Goal: Answer question/provide support: Share knowledge or assist other users

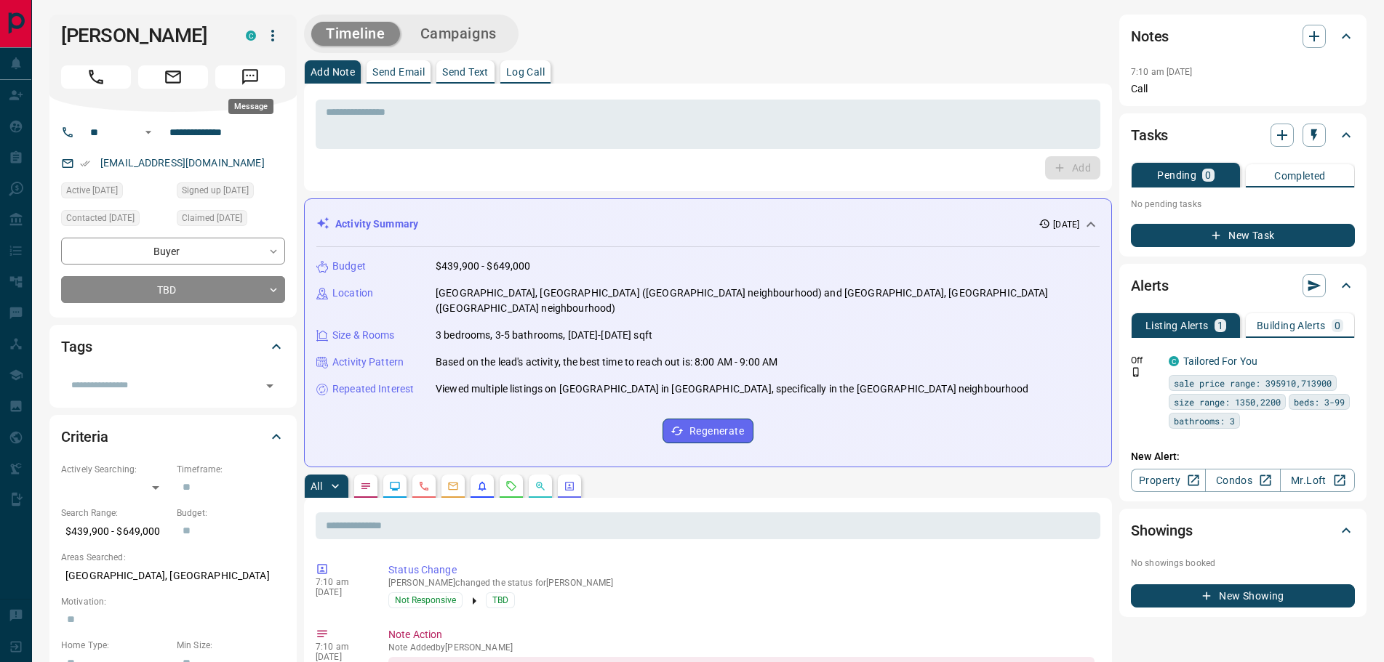
click at [250, 74] on icon "Message" at bounding box center [250, 77] width 19 height 19
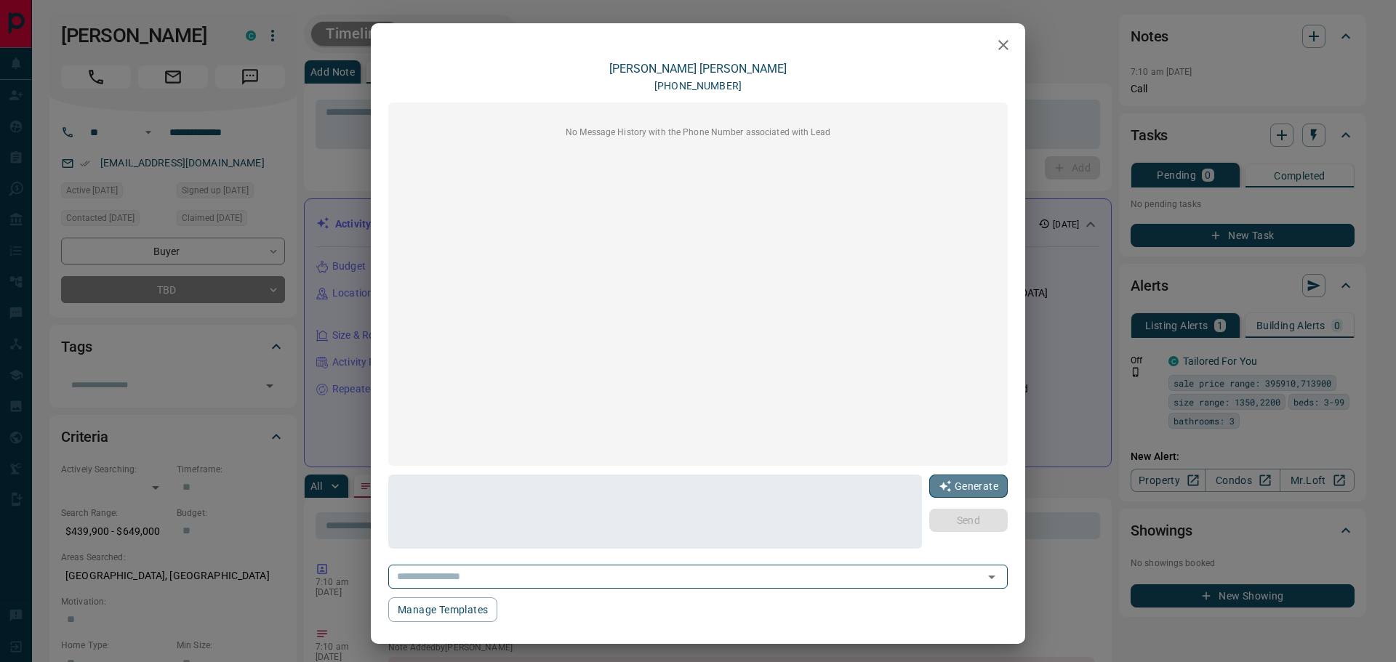
click at [959, 487] on button "Generate" at bounding box center [968, 486] width 79 height 23
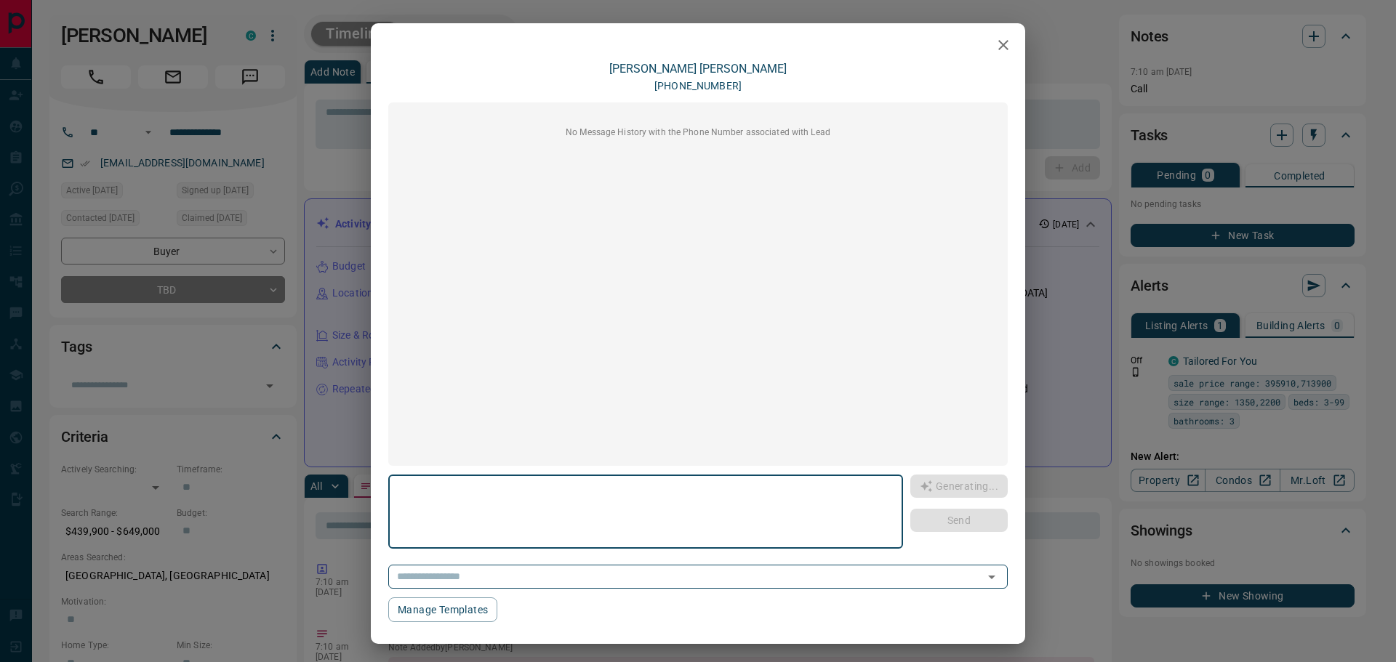
click at [579, 519] on textarea at bounding box center [646, 512] width 494 height 62
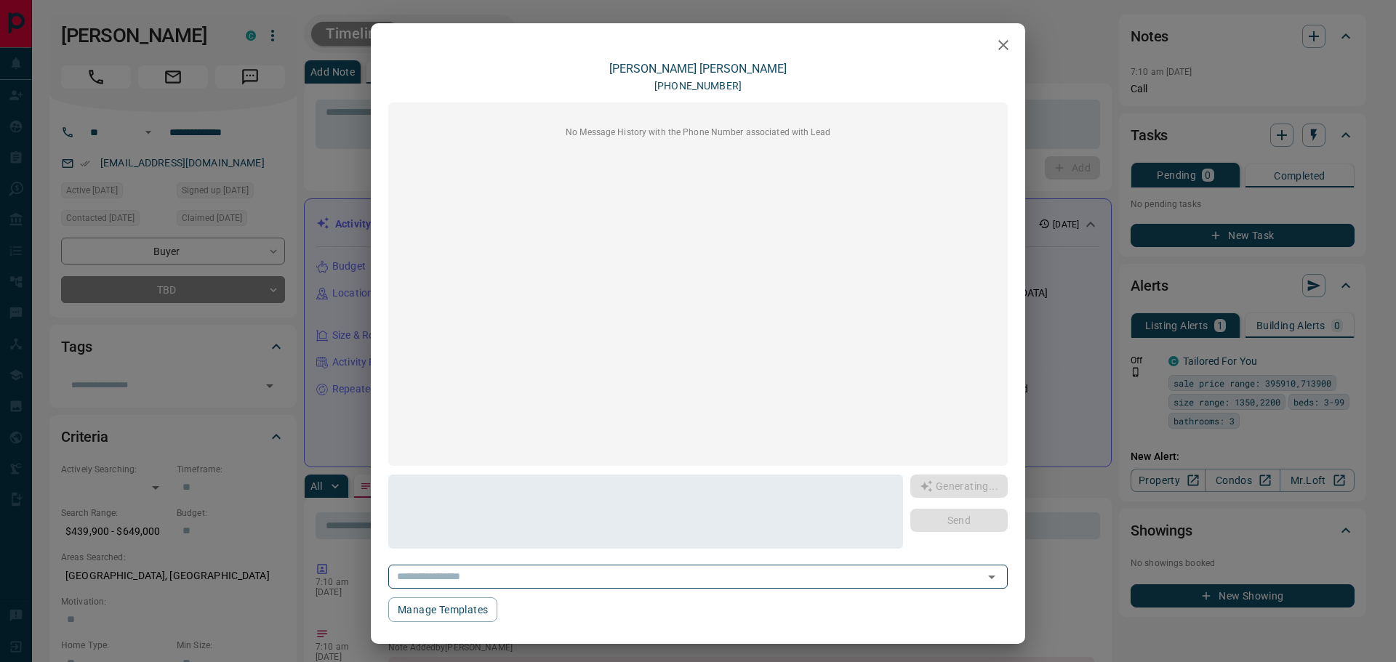
type textarea "**********"
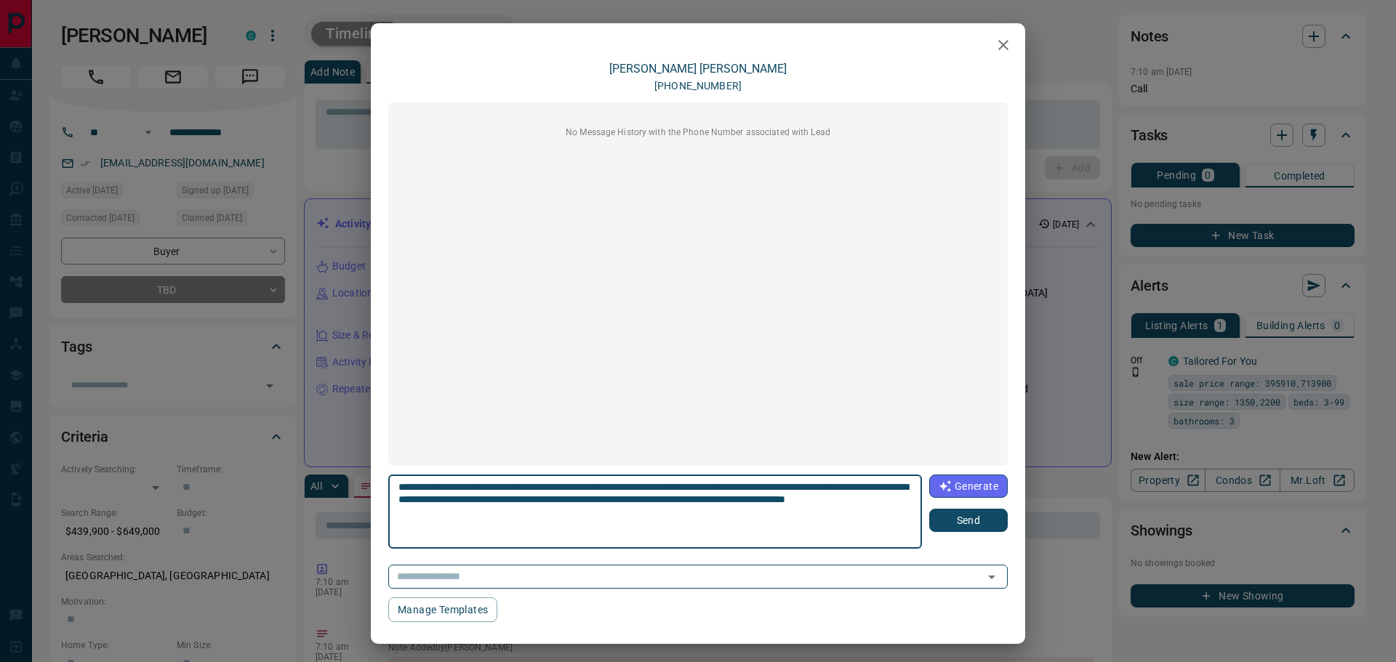
click at [954, 517] on button "Send" at bounding box center [968, 520] width 79 height 23
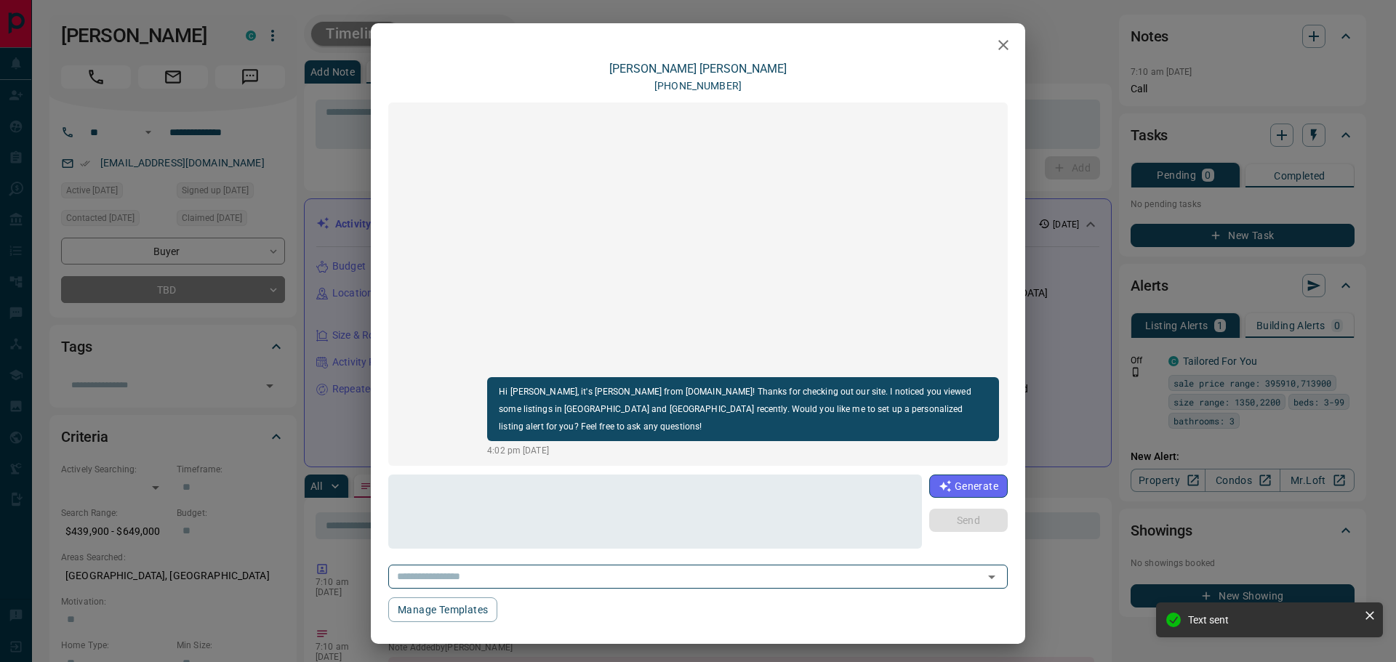
click at [998, 47] on icon "button" at bounding box center [1003, 44] width 17 height 17
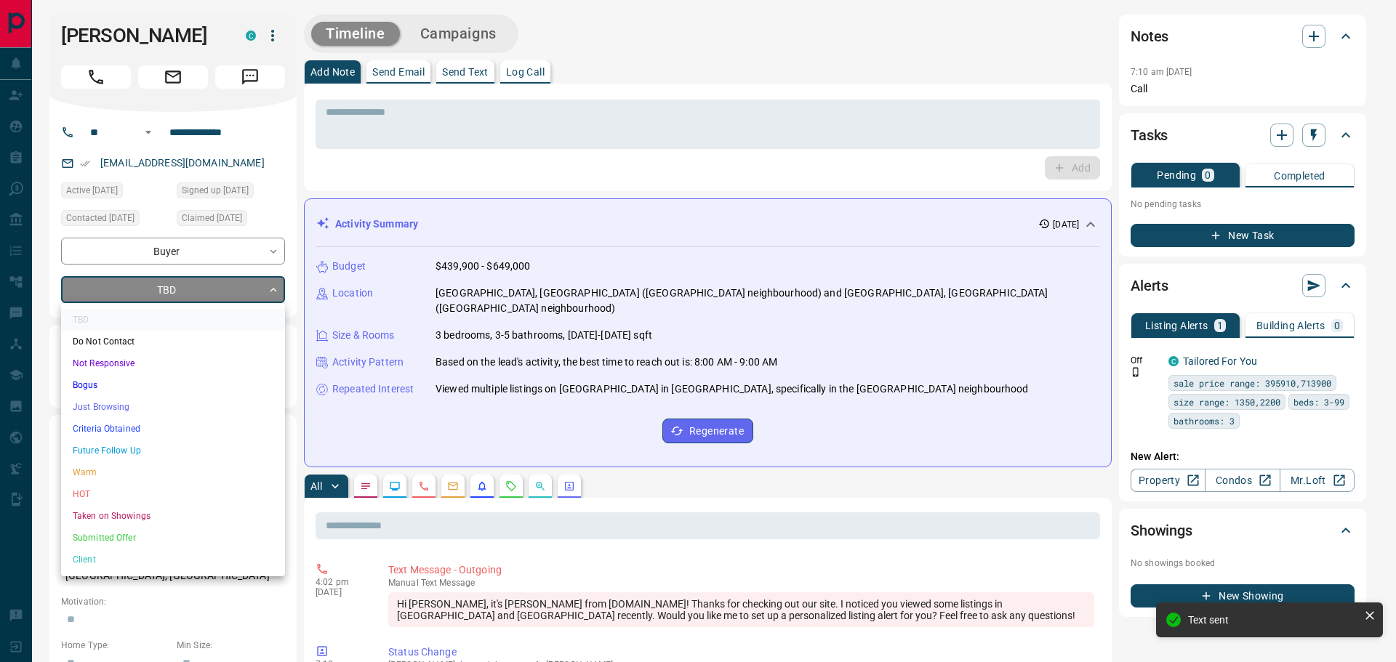
click at [105, 444] on li "Future Follow Up" at bounding box center [173, 451] width 224 height 22
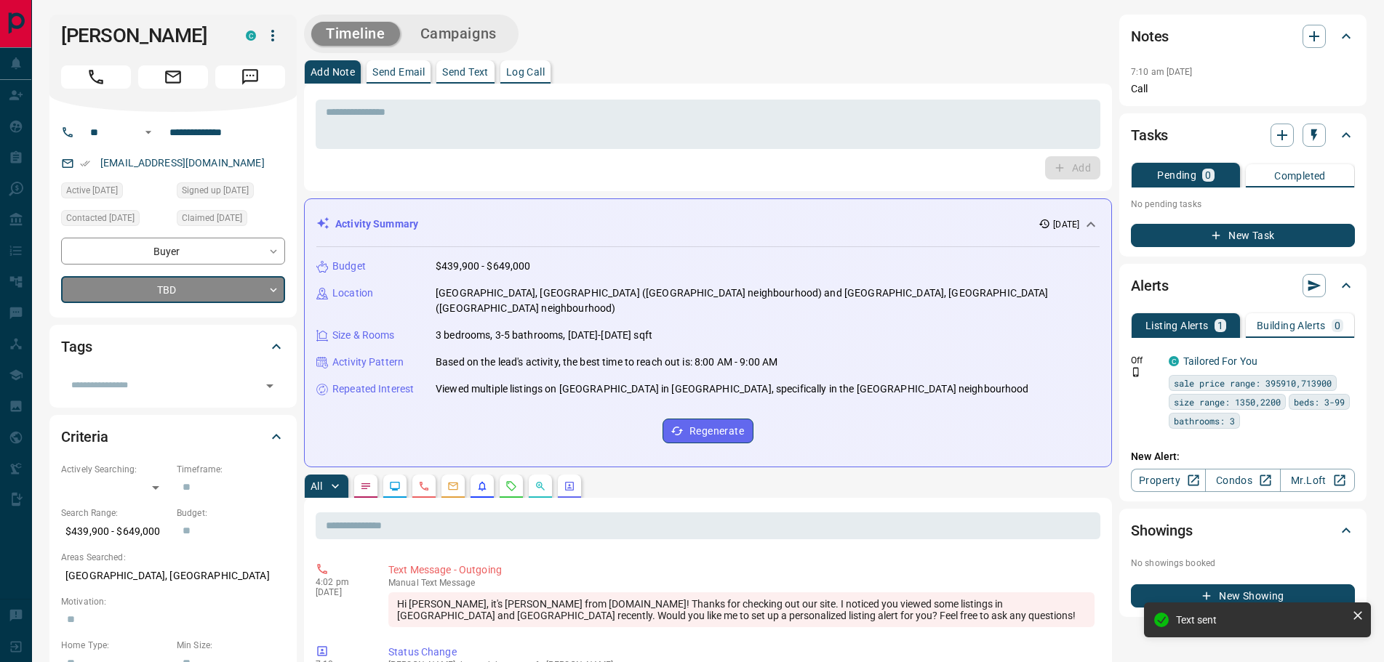
type input "*"
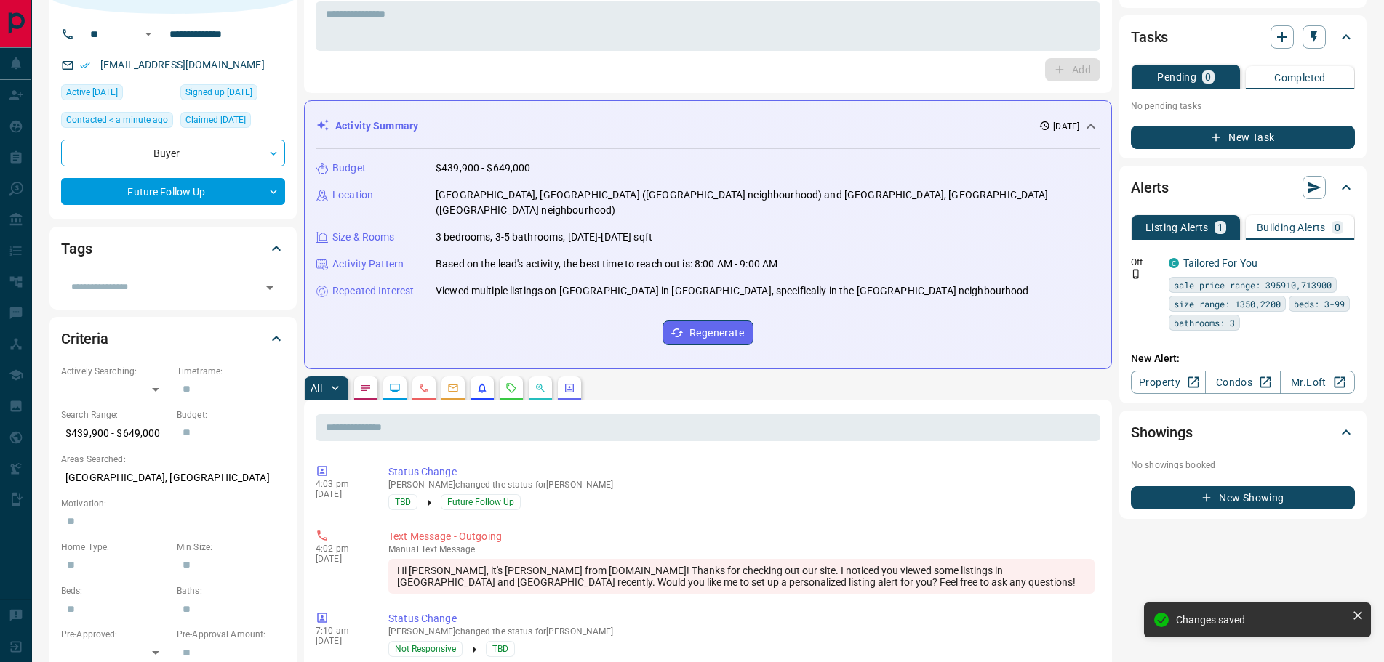
scroll to position [73, 0]
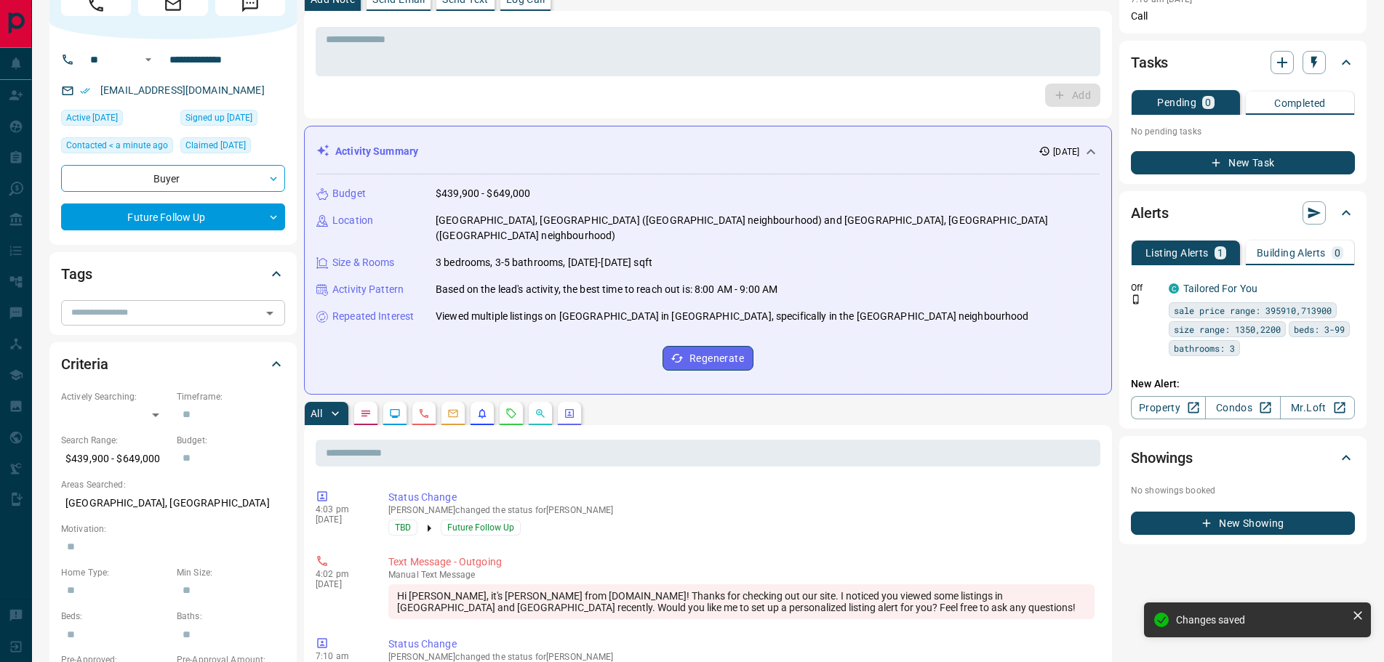
click at [268, 318] on icon "Open" at bounding box center [269, 313] width 17 height 17
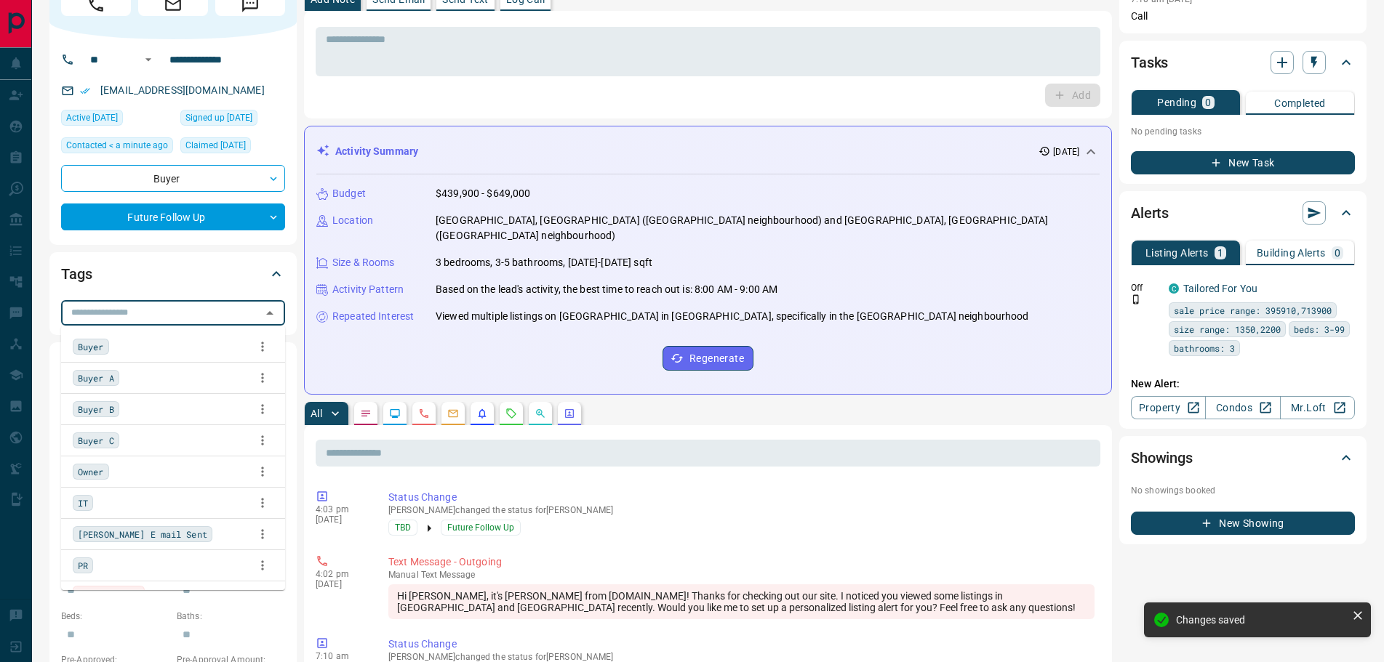
click at [88, 478] on span "Owner" at bounding box center [91, 472] width 26 height 15
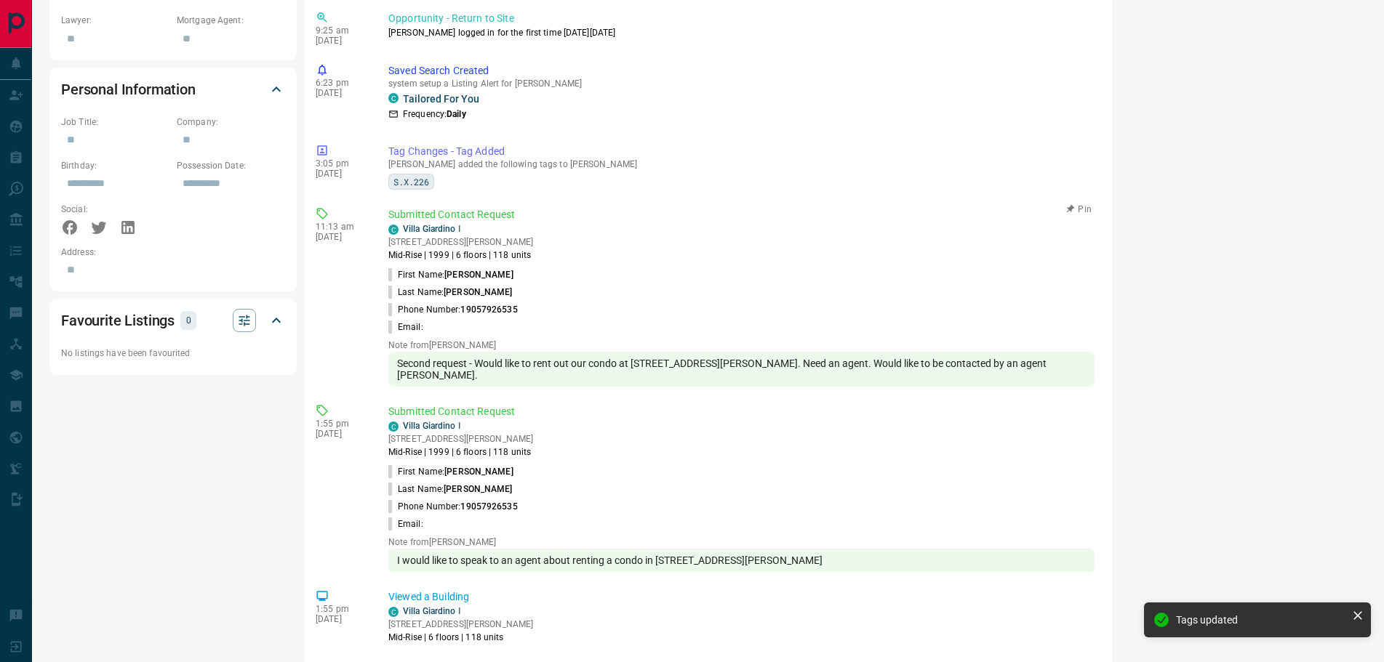
scroll to position [711, 0]
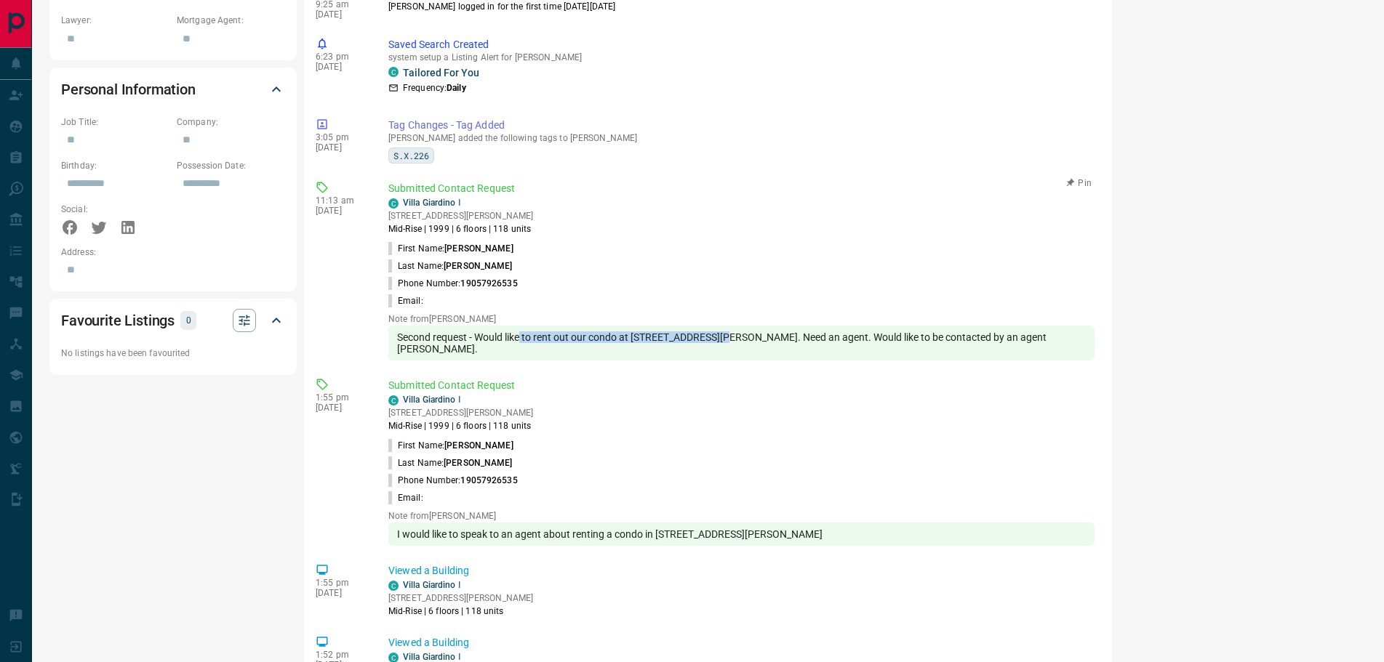
drag, startPoint x: 721, startPoint y: 320, endPoint x: 522, endPoint y: 329, distance: 199.5
click at [522, 329] on div "Second request - Would like to rent out our condo at [STREET_ADDRESS][PERSON_NA…" at bounding box center [741, 343] width 706 height 35
drag, startPoint x: 796, startPoint y: 323, endPoint x: 388, endPoint y: 326, distance: 407.2
click at [388, 326] on div "Second request - Would like to rent out our condo at [STREET_ADDRESS][PERSON_NA…" at bounding box center [741, 343] width 706 height 35
copy div "Second request - Would like to rent out our condo at [STREET_ADDRESS][PERSON_NA…"
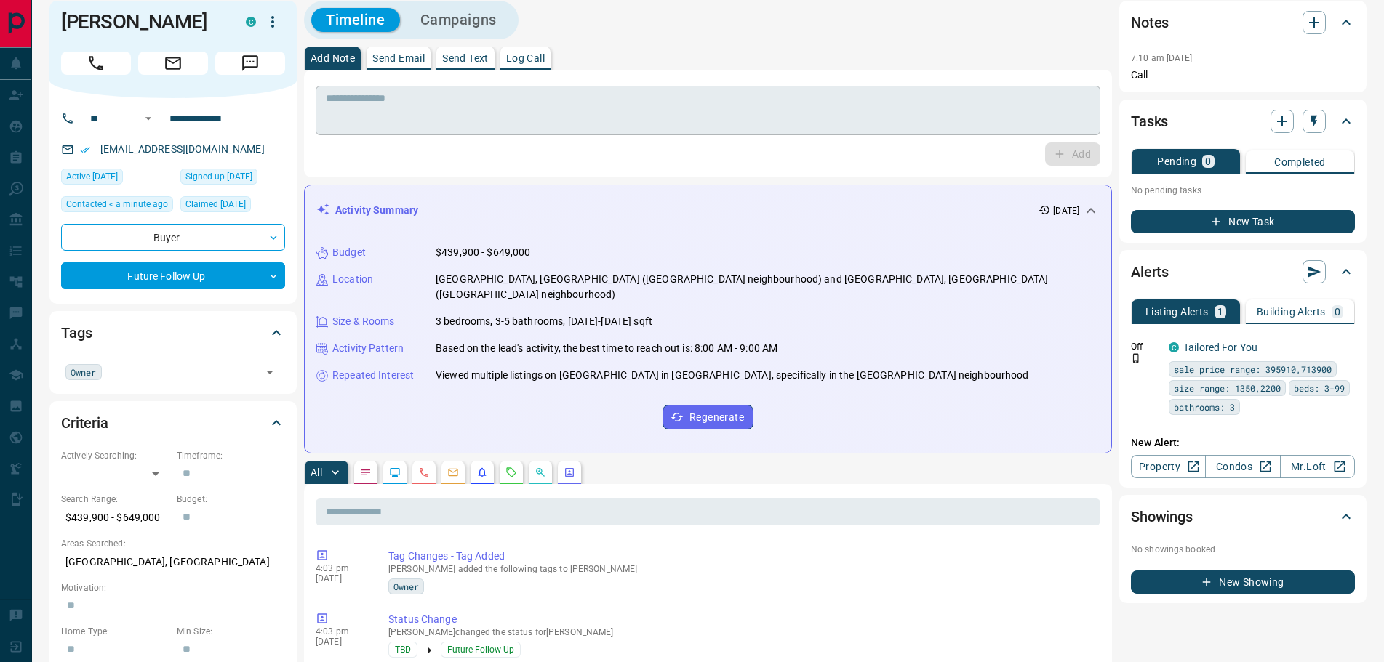
scroll to position [0, 0]
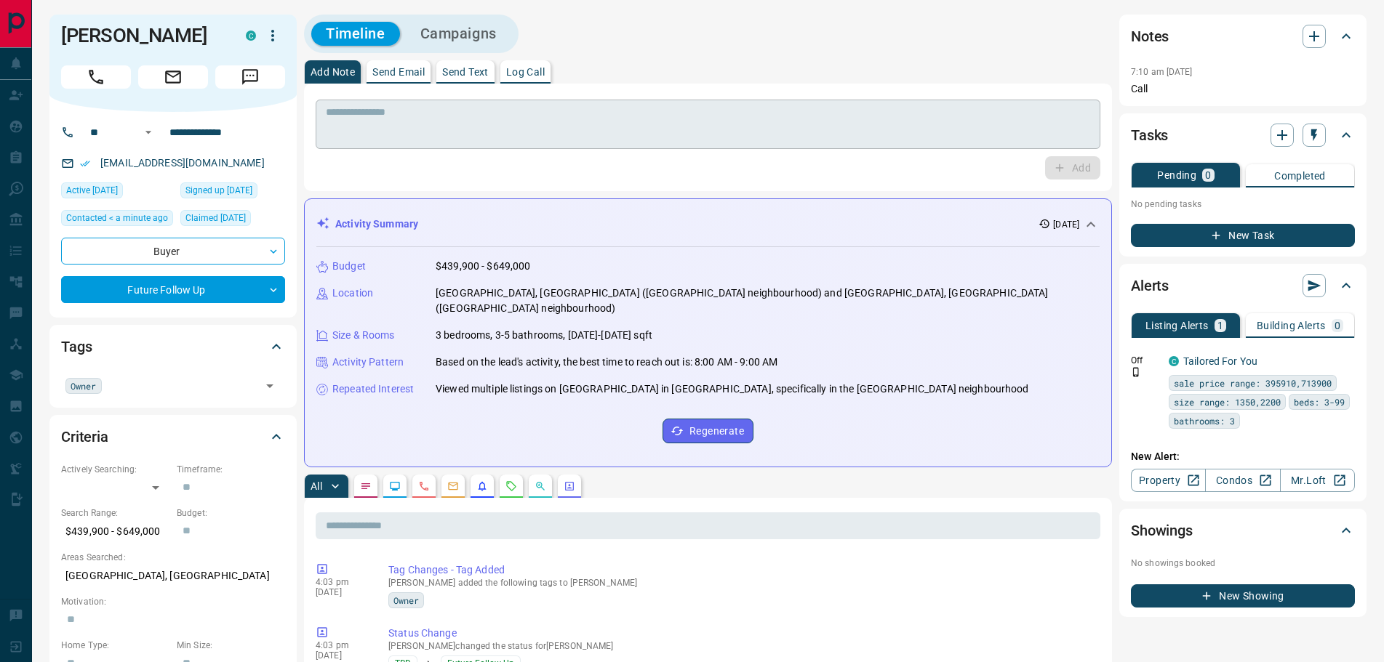
click at [349, 127] on textarea at bounding box center [708, 124] width 764 height 37
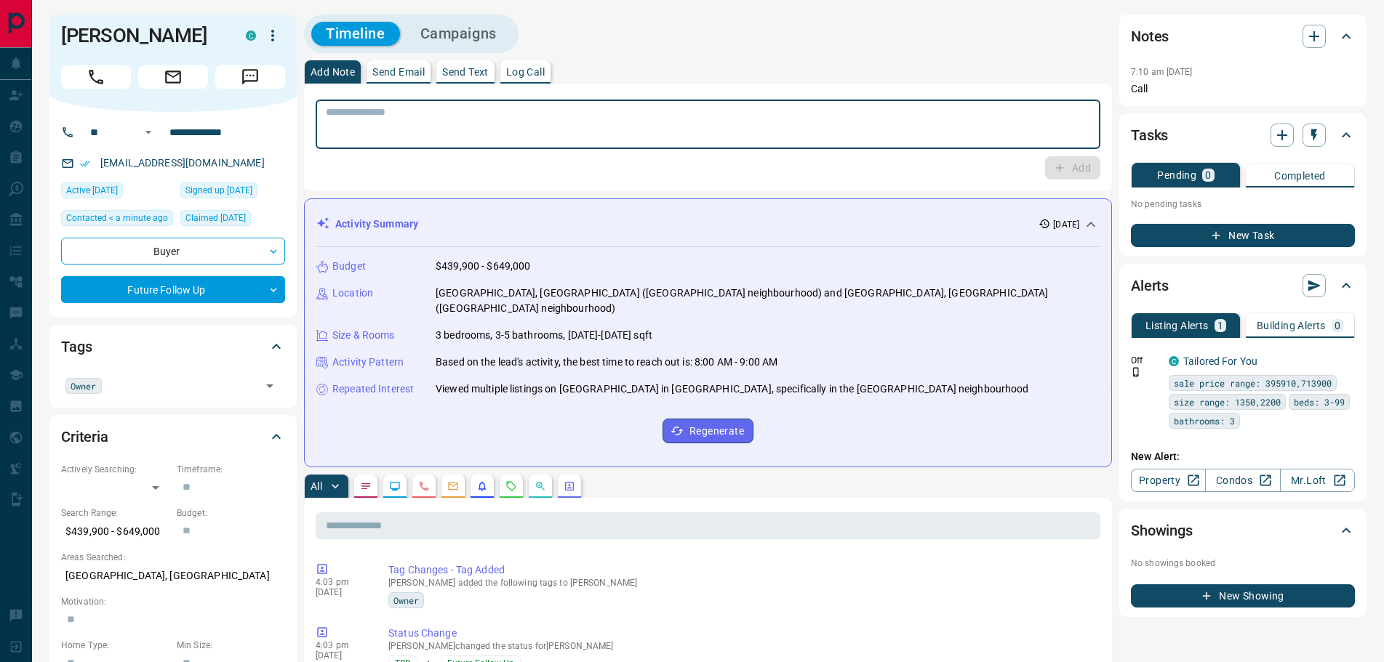
paste textarea "**********"
drag, startPoint x: 400, startPoint y: 112, endPoint x: 257, endPoint y: 114, distance: 143.3
type textarea "**********"
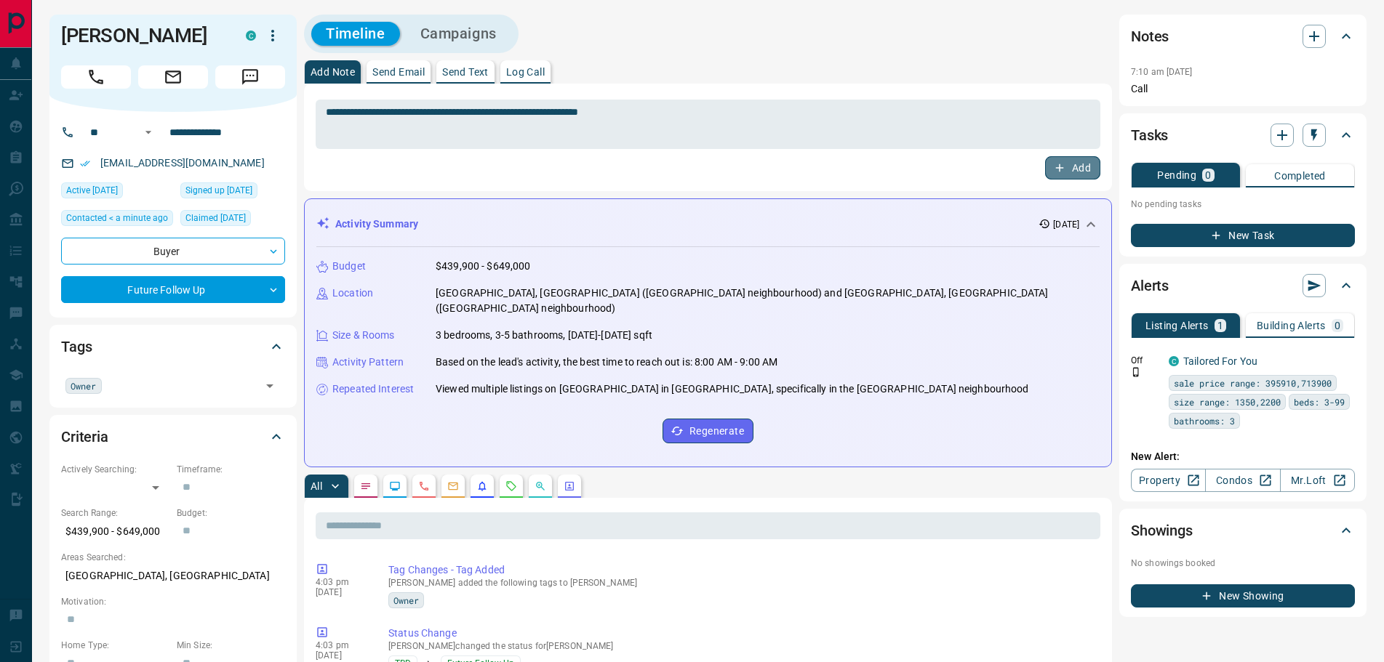
click at [1052, 165] on button "Add" at bounding box center [1072, 167] width 55 height 23
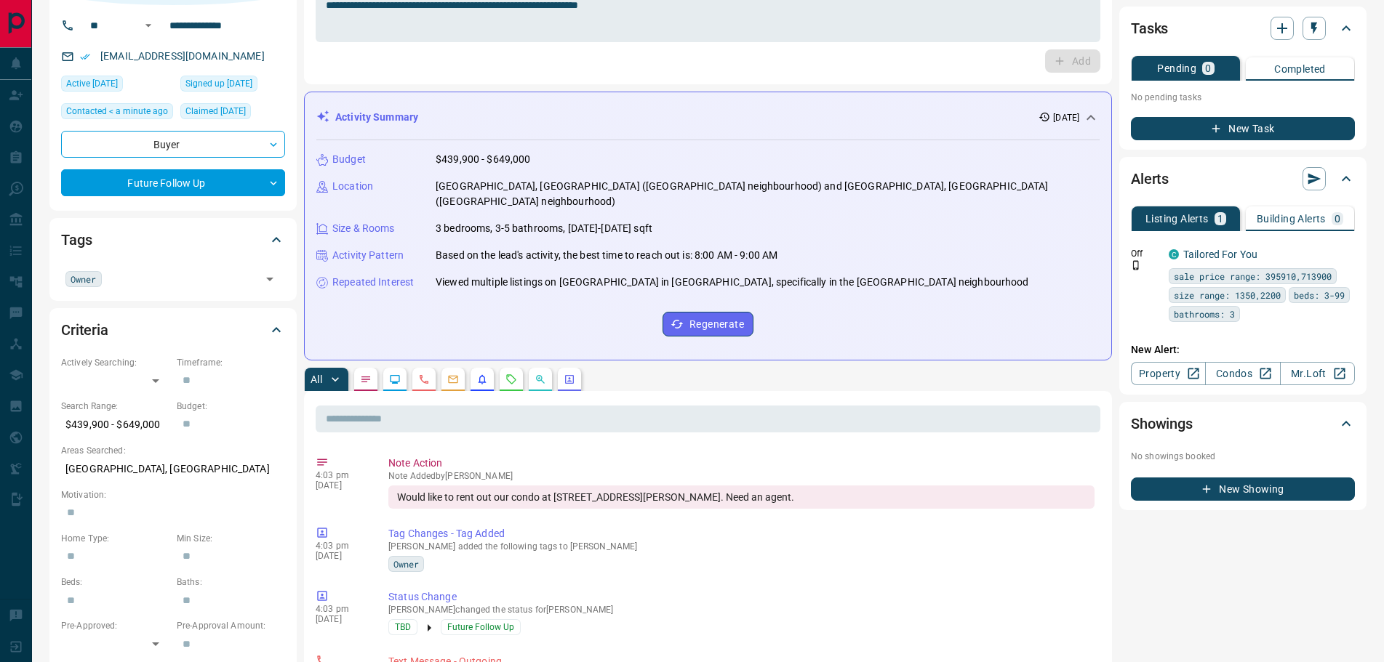
scroll to position [218, 0]
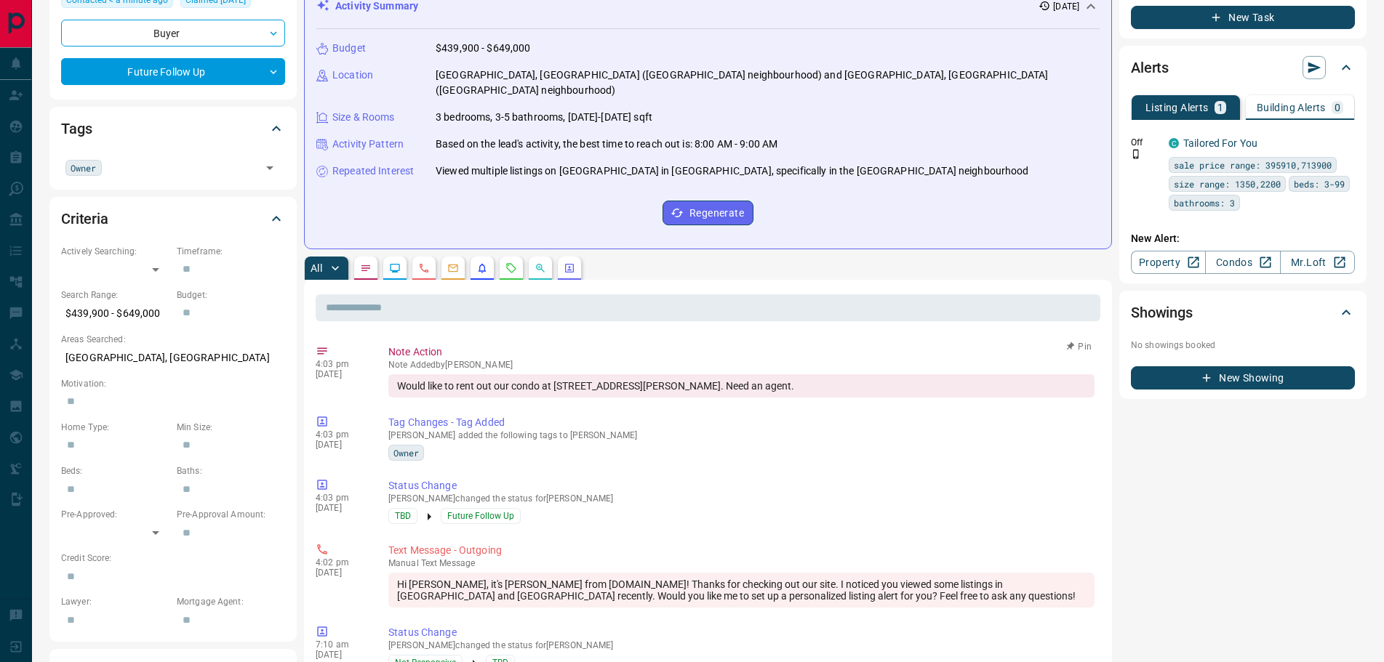
click at [1074, 340] on button "Pin" at bounding box center [1079, 346] width 42 height 13
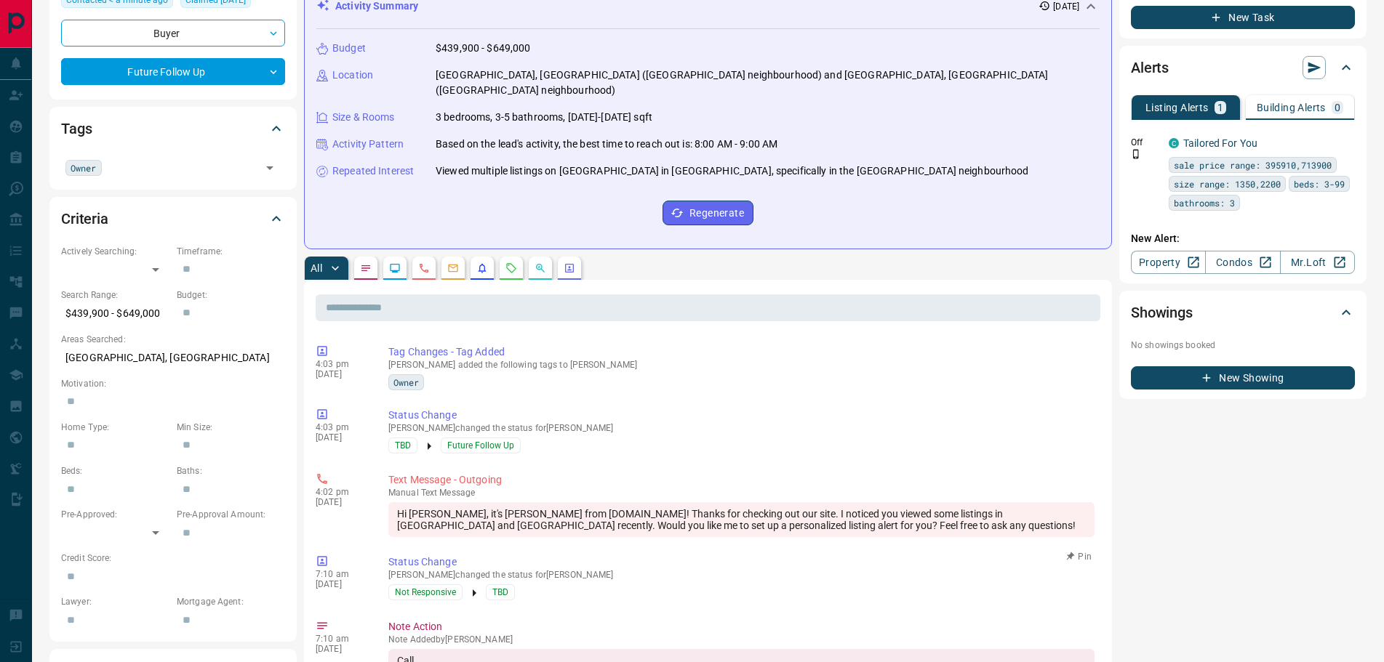
scroll to position [0, 0]
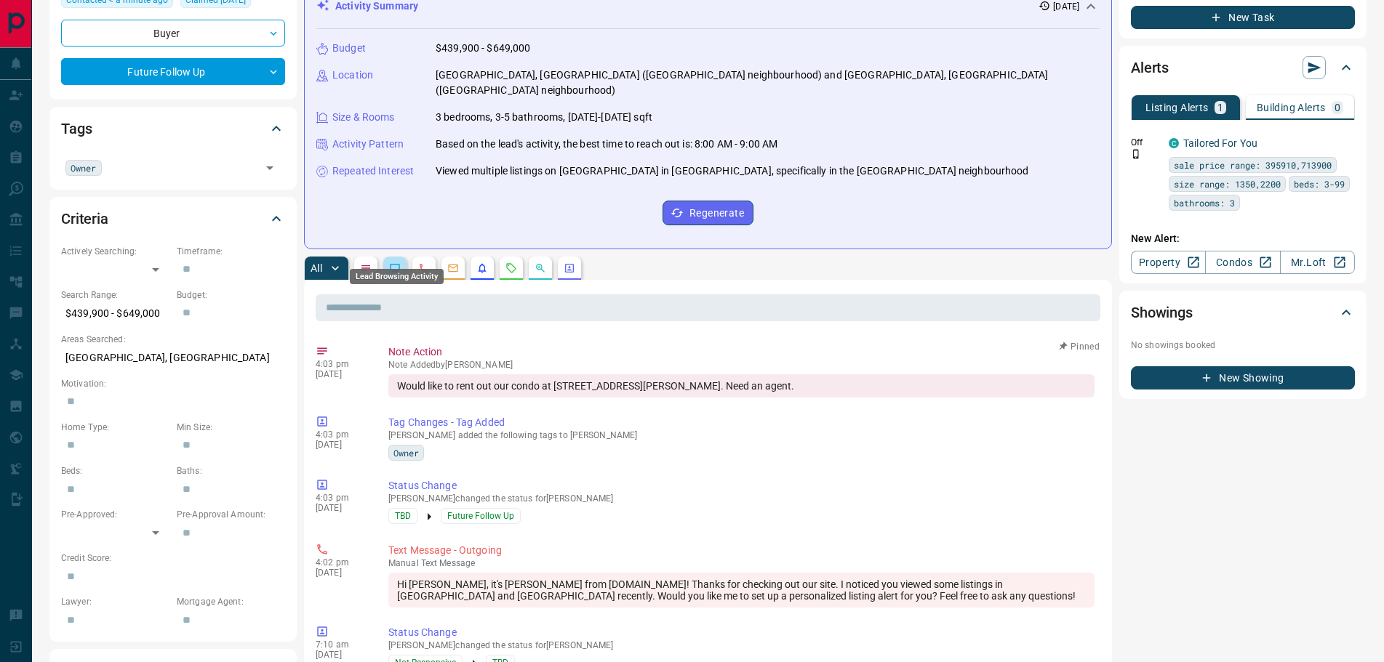
click at [399, 263] on icon "Lead Browsing Activity" at bounding box center [395, 269] width 12 height 12
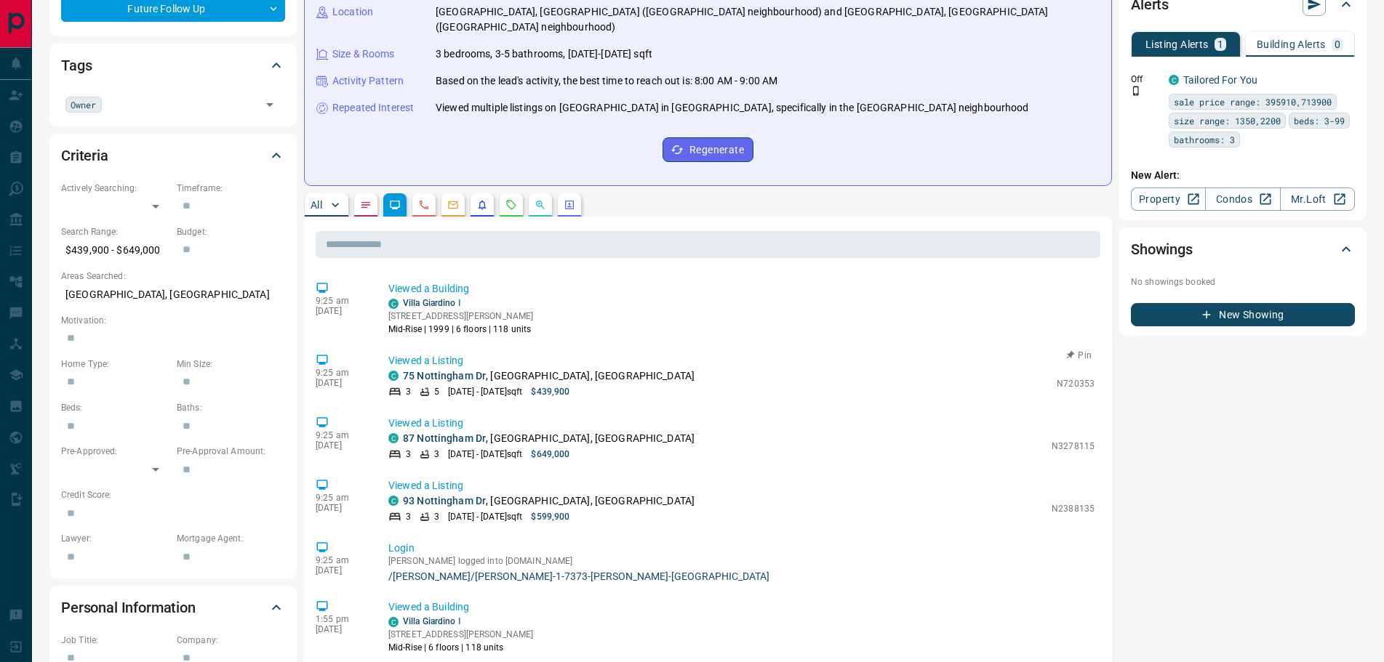
scroll to position [291, 0]
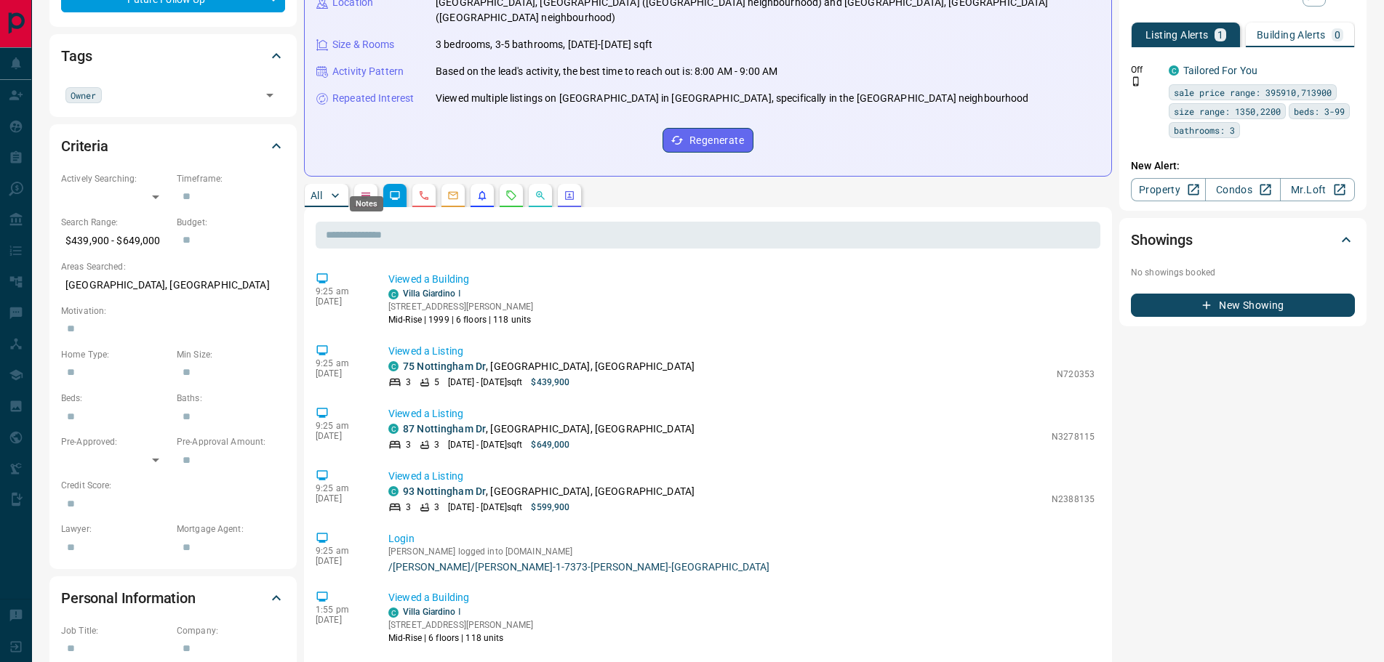
click at [369, 190] on icon "Notes" at bounding box center [366, 196] width 12 height 12
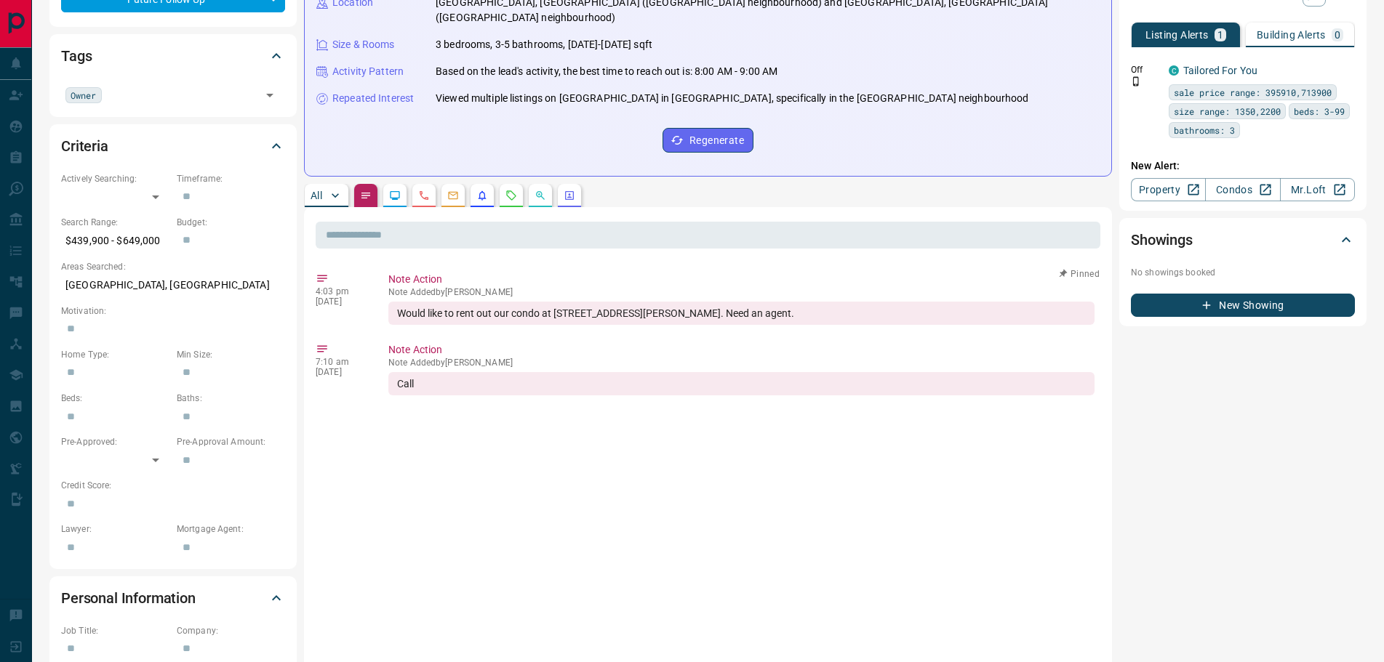
click at [396, 188] on button "button" at bounding box center [394, 195] width 23 height 23
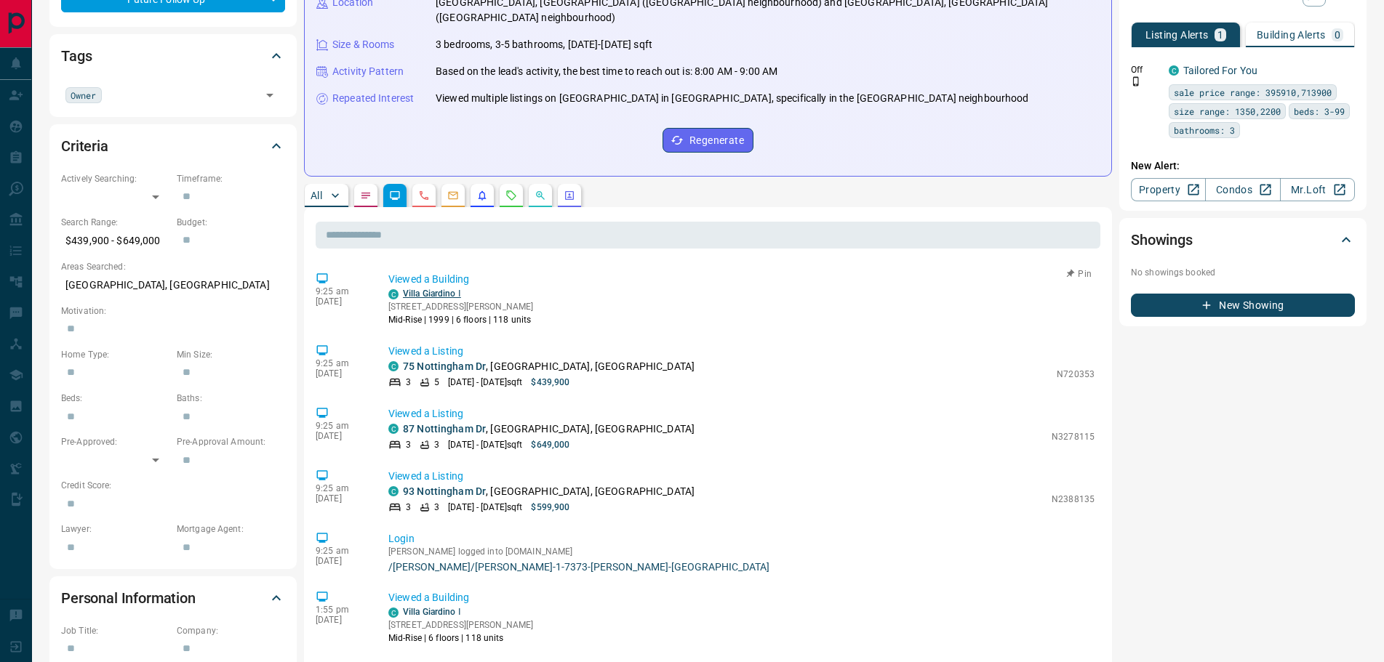
click at [422, 289] on link "Villa Giardino Ⅰ" at bounding box center [432, 294] width 58 height 10
